Goal: Transaction & Acquisition: Download file/media

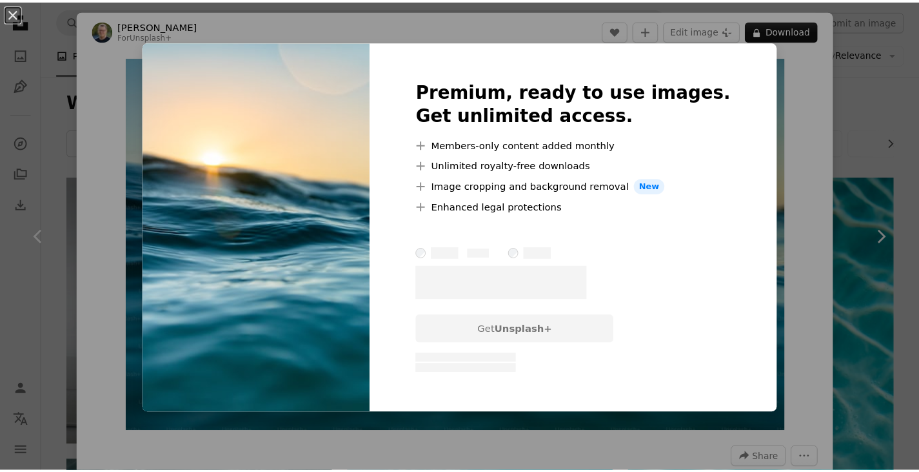
scroll to position [12256, 0]
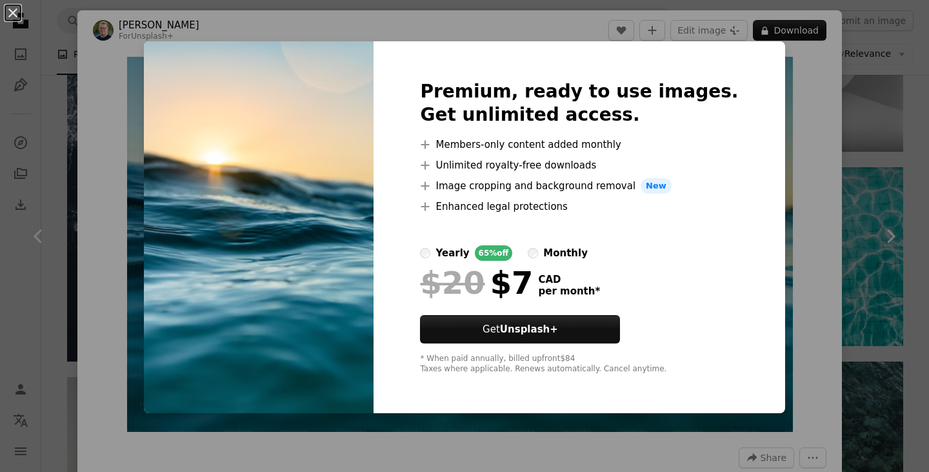
click at [853, 270] on div "An X shape Premium, ready to use images. Get unlimited access. A plus sign Memb…" at bounding box center [464, 236] width 929 height 472
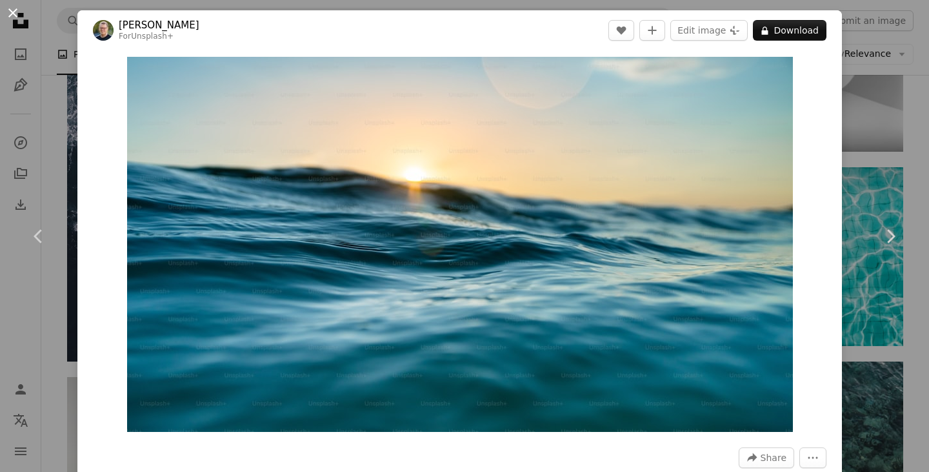
click at [13, 12] on button "An X shape" at bounding box center [12, 12] width 15 height 15
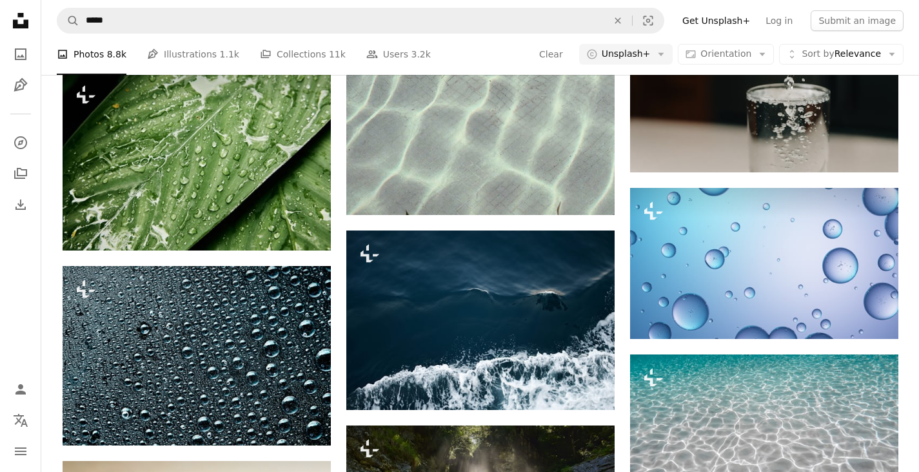
scroll to position [10837, 0]
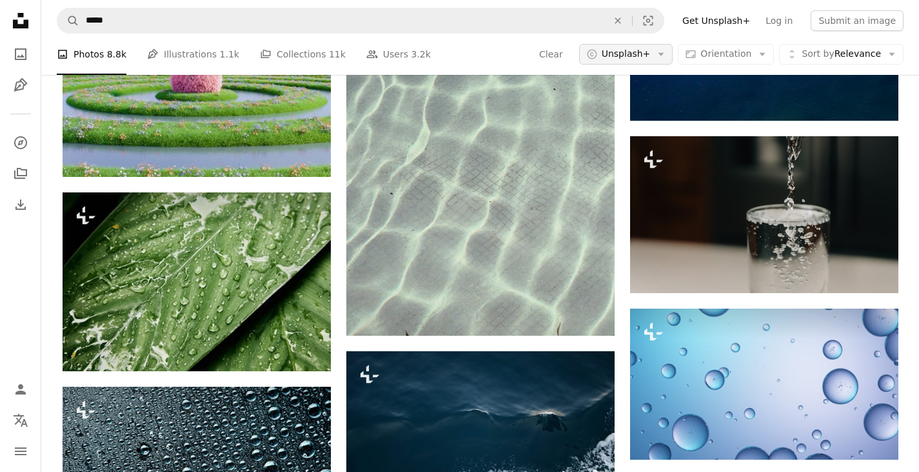
click at [665, 60] on button "A copyright icon © Unsplash+ Arrow down" at bounding box center [626, 54] width 94 height 21
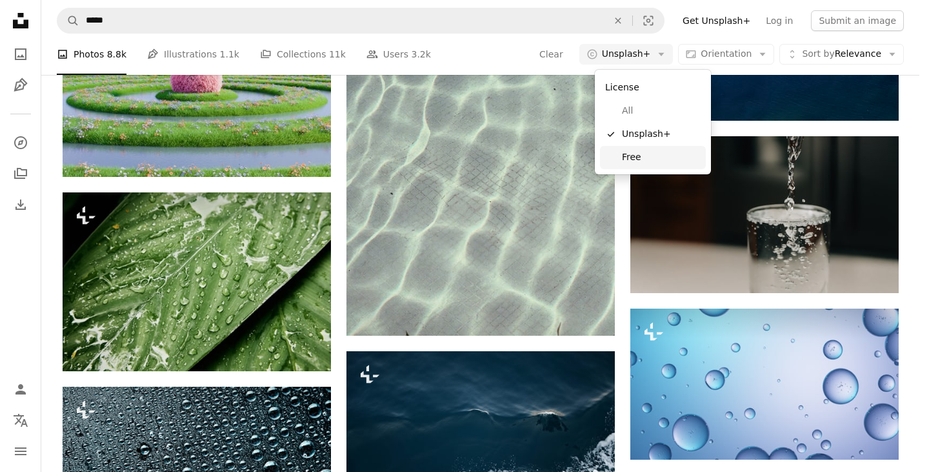
click at [641, 157] on span "Free" at bounding box center [661, 157] width 79 height 13
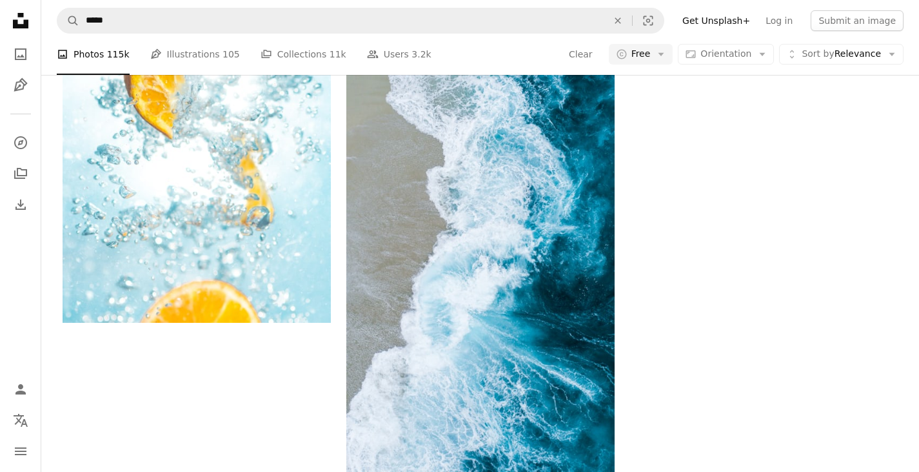
scroll to position [3677, 0]
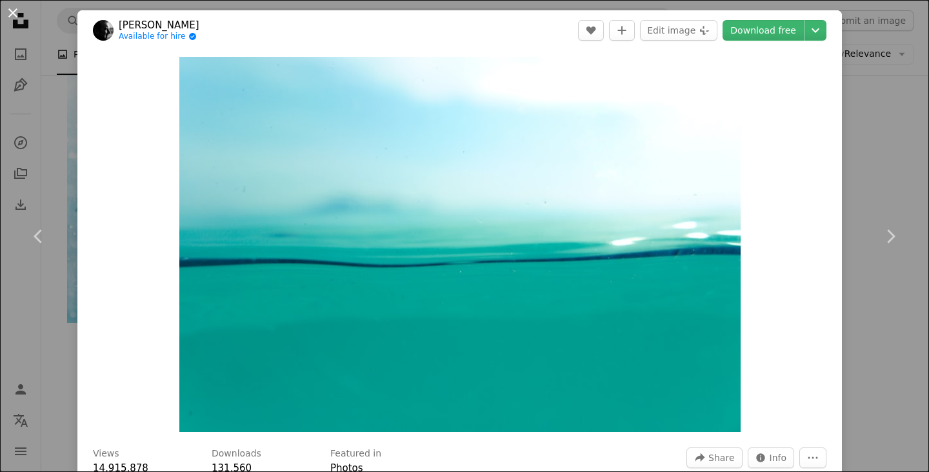
click at [14, 10] on button "An X shape" at bounding box center [12, 12] width 15 height 15
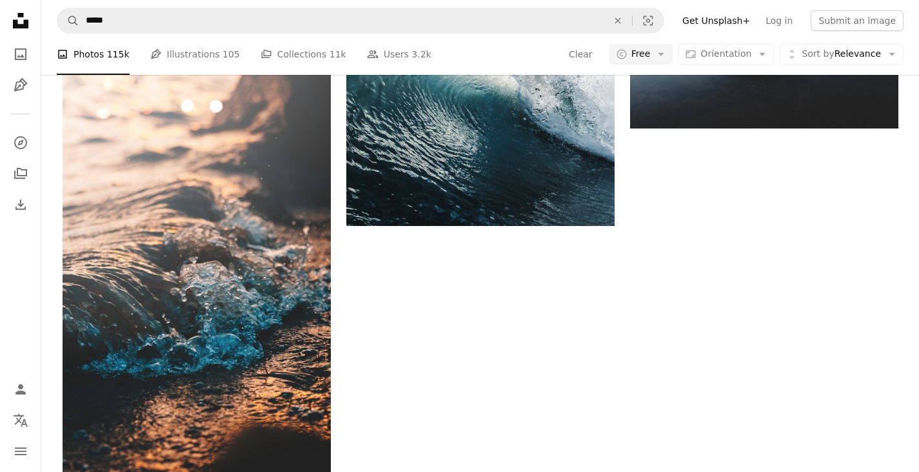
scroll to position [7167, 0]
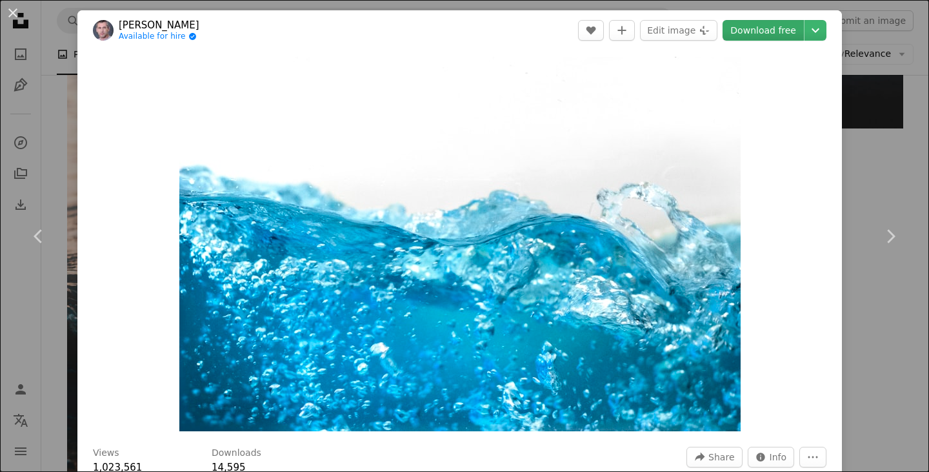
click at [763, 34] on link "Download free" at bounding box center [762, 30] width 81 height 21
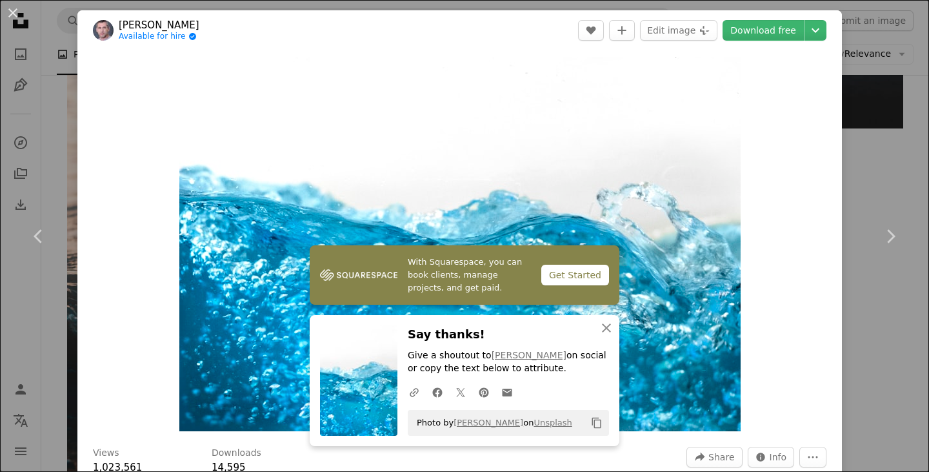
click at [14, 16] on button "An X shape" at bounding box center [12, 12] width 15 height 15
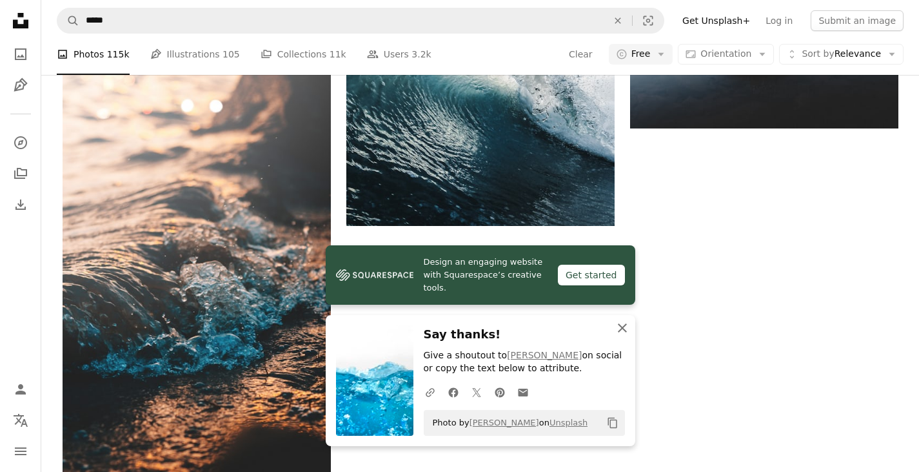
click at [619, 329] on icon "An X shape" at bounding box center [622, 327] width 15 height 15
